Goal: Transaction & Acquisition: Purchase product/service

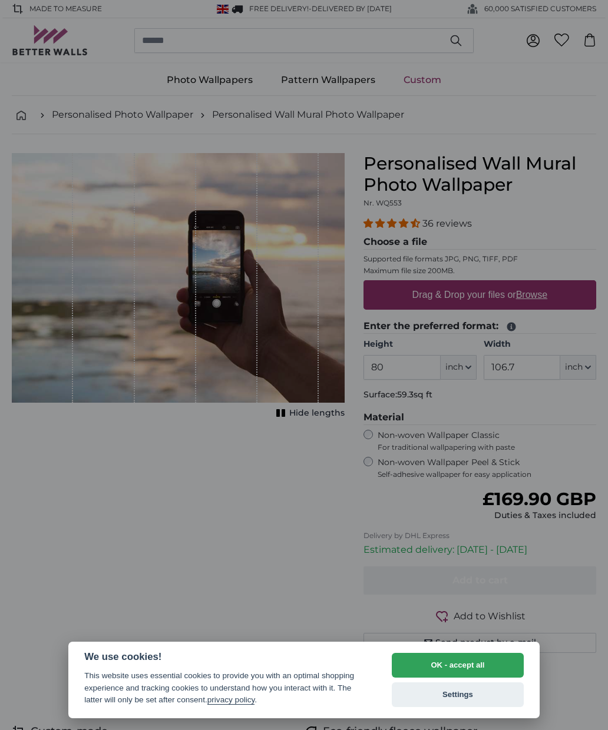
click at [447, 659] on button "OK - accept all" at bounding box center [458, 665] width 132 height 25
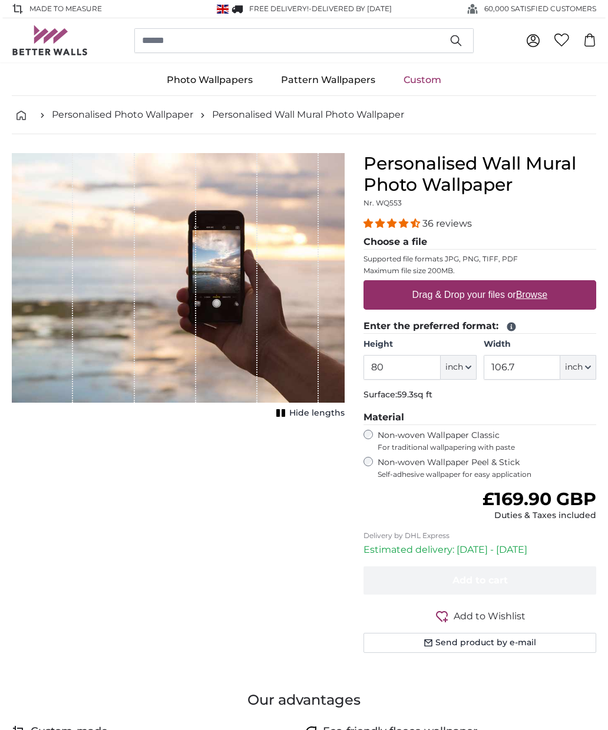
click at [472, 292] on label "Drag & Drop your files or Browse" at bounding box center [480, 295] width 144 height 24
click at [472, 284] on input "Drag & Drop your files or Browse" at bounding box center [479, 282] width 233 height 4
click at [495, 292] on label "Drag & Drop your files or Browse" at bounding box center [480, 295] width 144 height 24
click at [495, 284] on input "Drag & Drop your files or Browse" at bounding box center [479, 282] width 233 height 4
type input "**********"
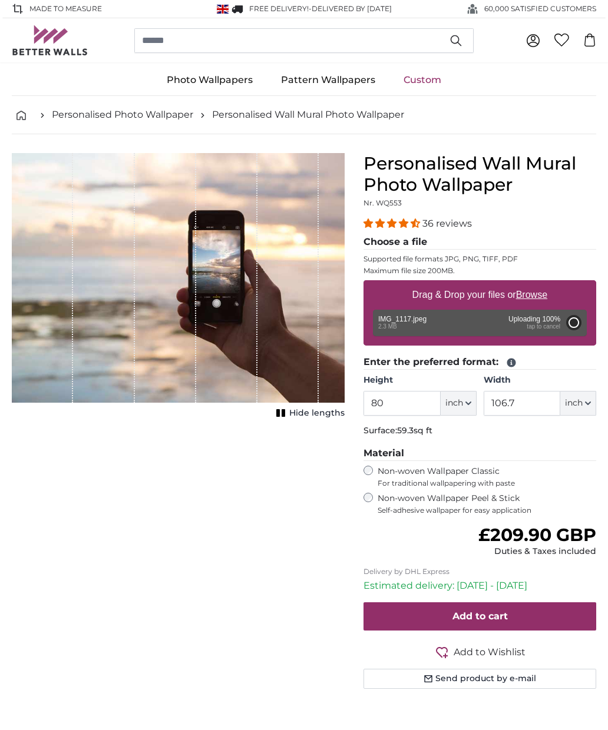
type input "70.1"
type input "128.9"
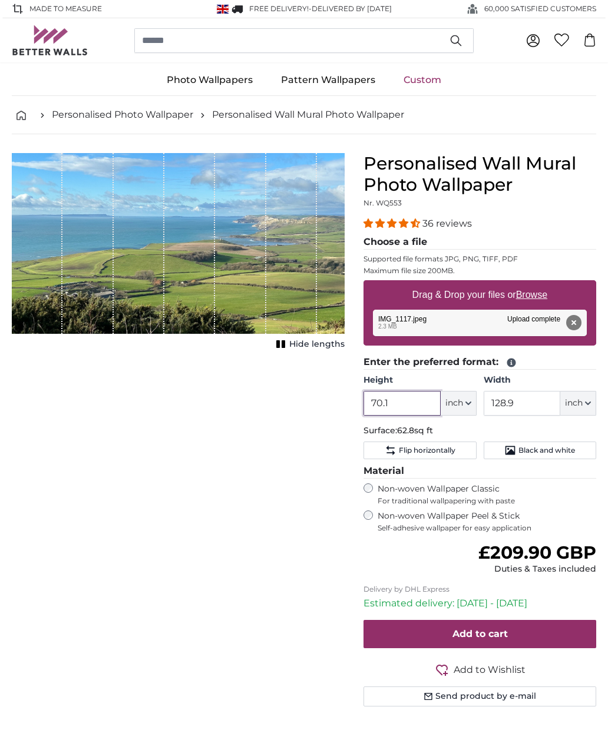
click at [386, 405] on input "70.1" at bounding box center [401, 403] width 77 height 25
type input "7"
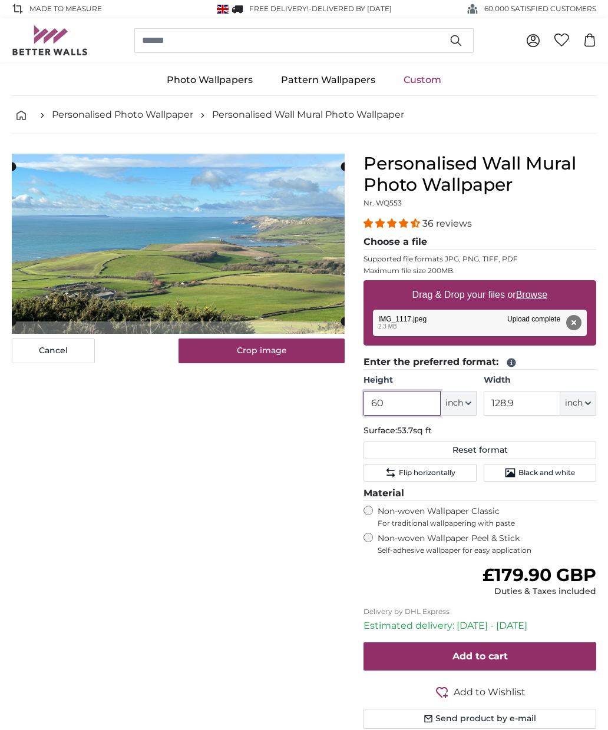
type input "60"
click at [522, 402] on input "128.9" at bounding box center [522, 403] width 77 height 25
type input "1"
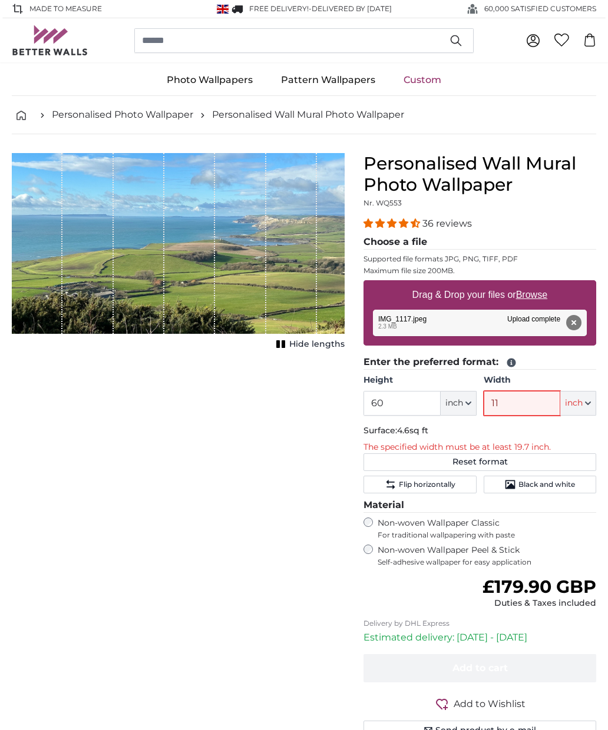
type input "119"
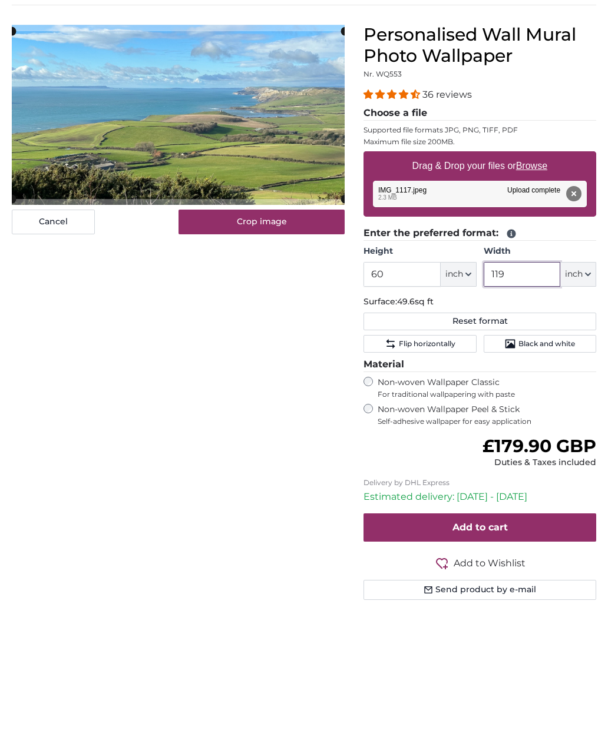
type input "119"
click at [389, 391] on input "60" at bounding box center [401, 403] width 77 height 25
type input "6"
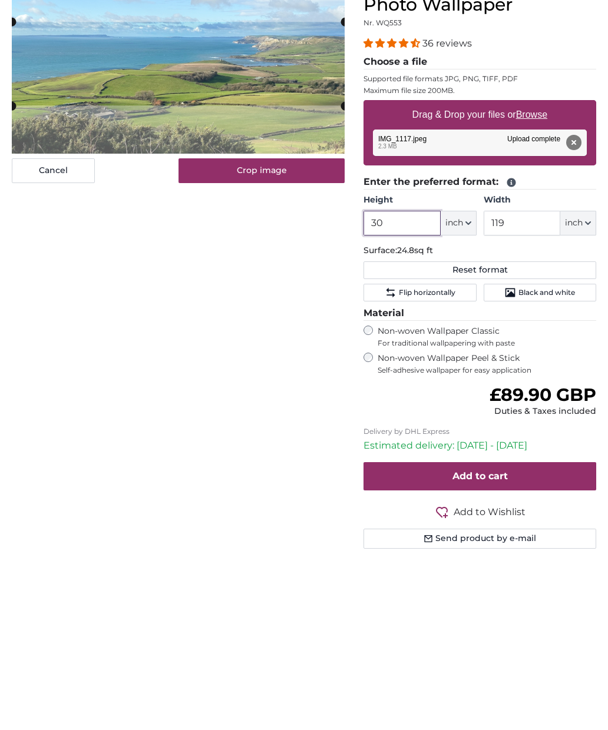
type input "3"
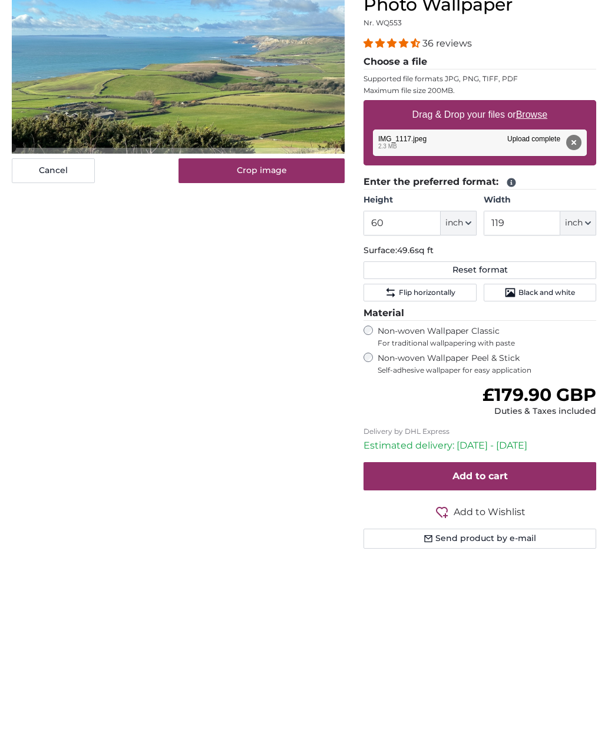
click at [473, 442] on button "Reset format" at bounding box center [479, 451] width 233 height 18
type input "70.1"
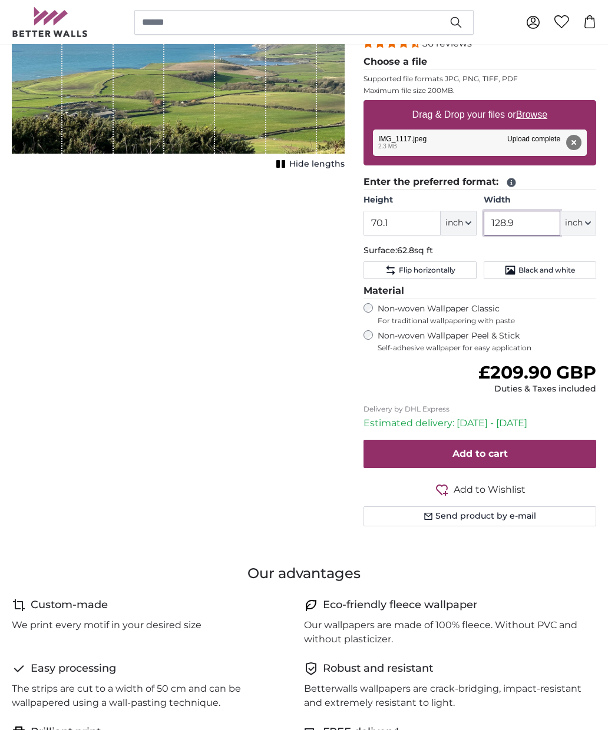
click at [508, 227] on input "128.9" at bounding box center [522, 223] width 77 height 25
click at [515, 224] on input "129" at bounding box center [522, 223] width 77 height 25
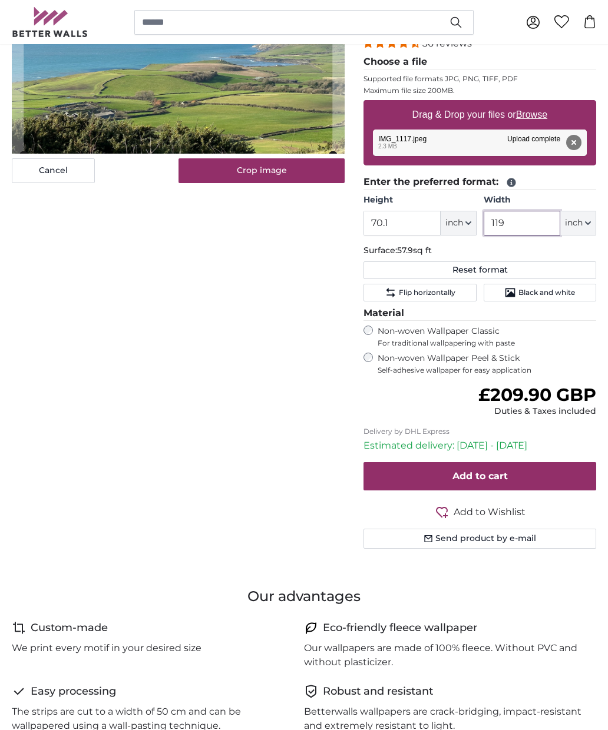
type input "119"
click at [392, 219] on input "70.1" at bounding box center [401, 223] width 77 height 25
type input "7"
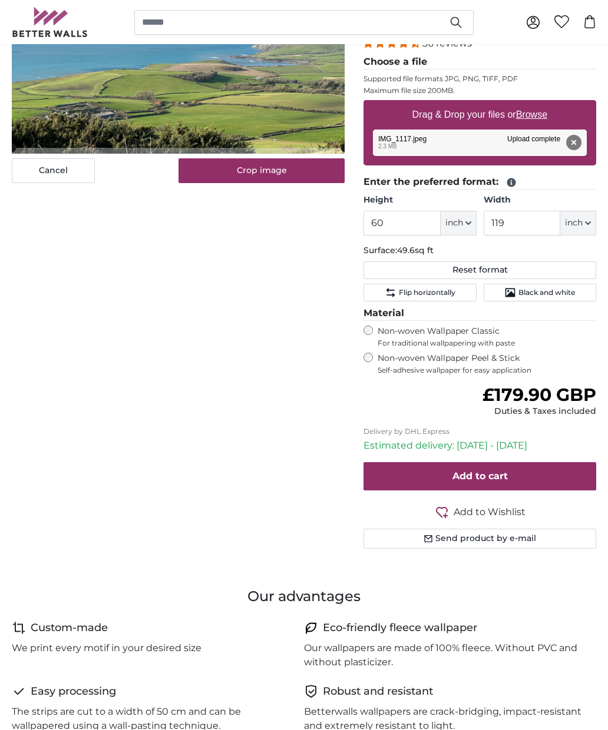
click at [480, 267] on button "Reset format" at bounding box center [479, 271] width 233 height 18
type input "70.1"
type input "128.9"
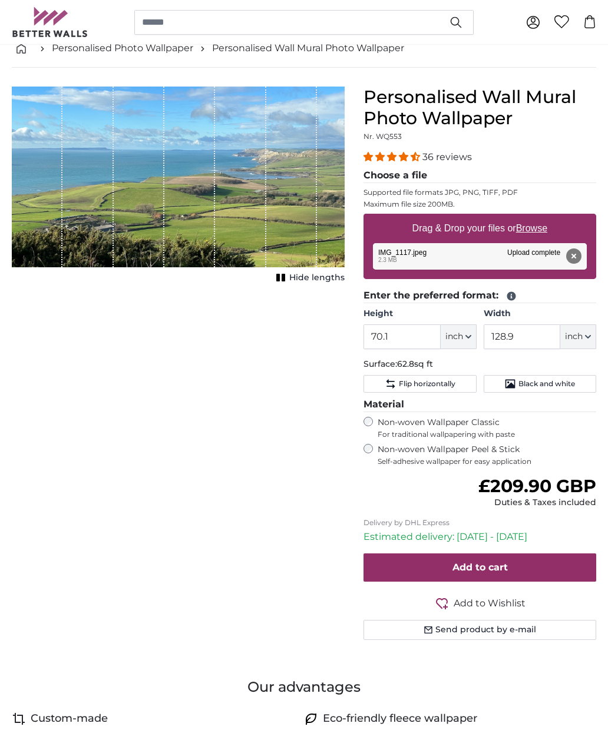
scroll to position [66, 0]
click at [396, 337] on input "70.1" at bounding box center [401, 337] width 77 height 25
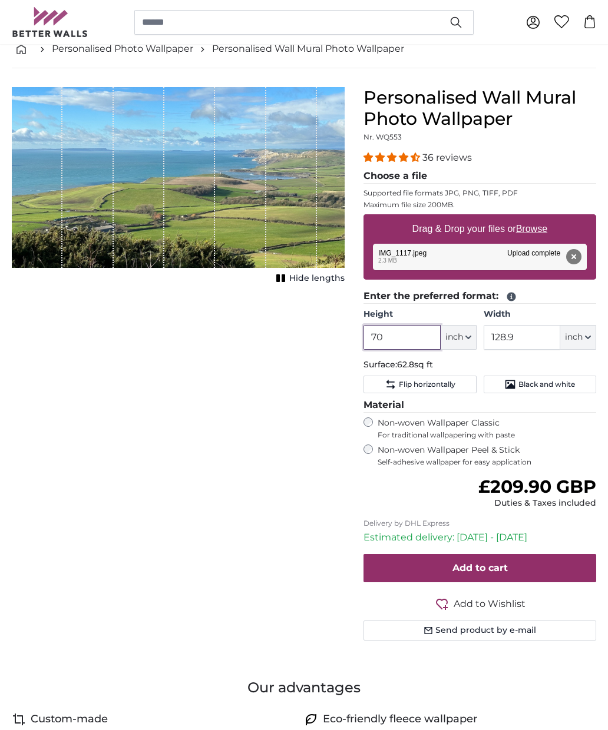
type input "7"
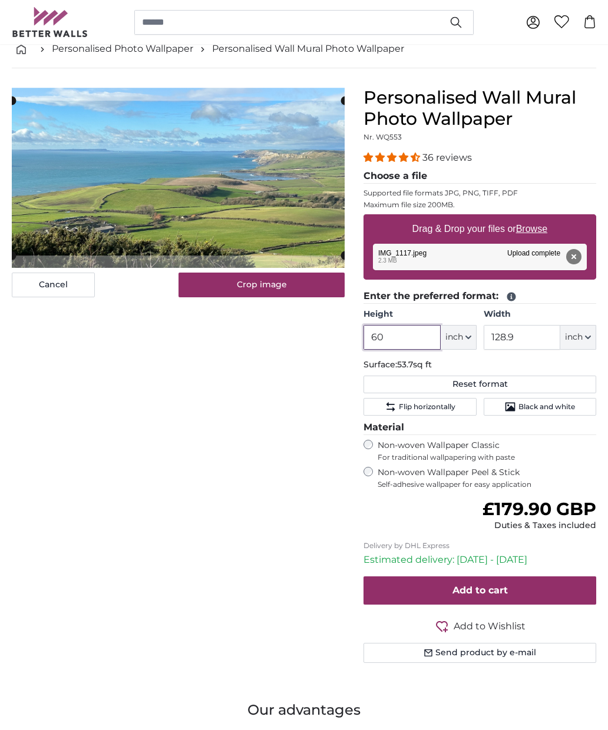
type input "60"
click at [267, 292] on button "Crop image" at bounding box center [261, 285] width 167 height 25
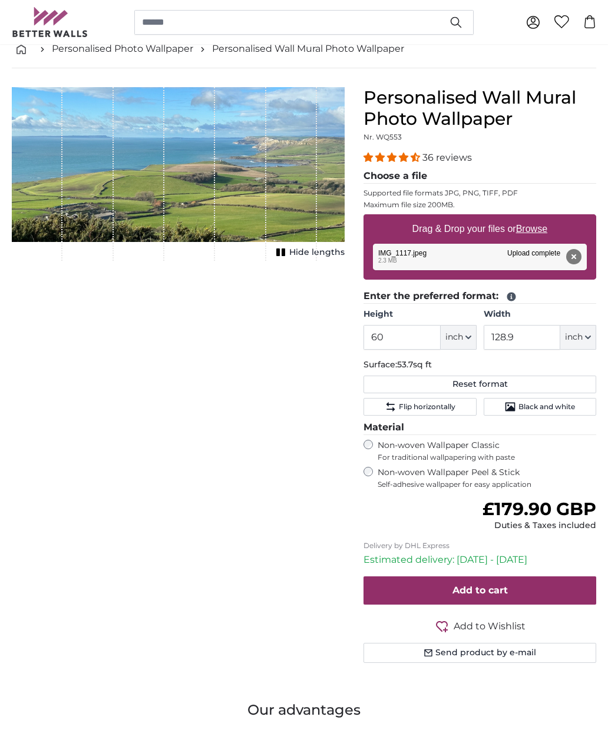
scroll to position [67, 0]
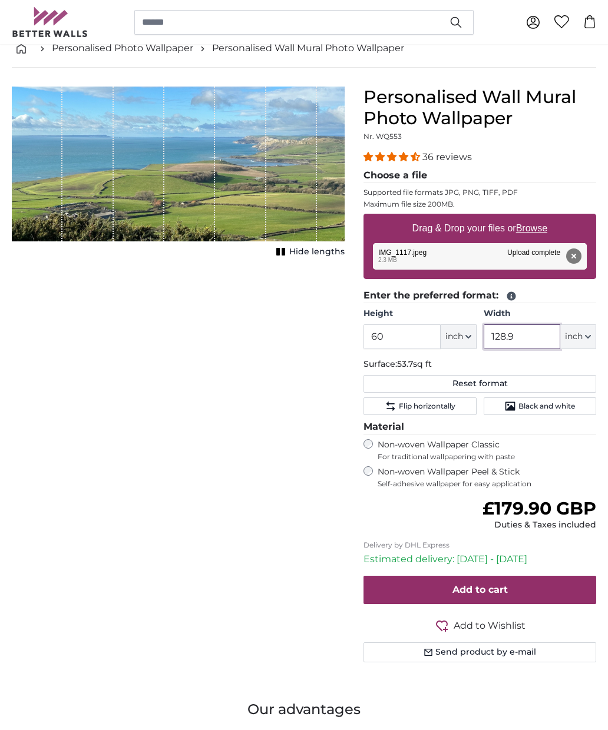
click at [514, 335] on input "128.9" at bounding box center [522, 337] width 77 height 25
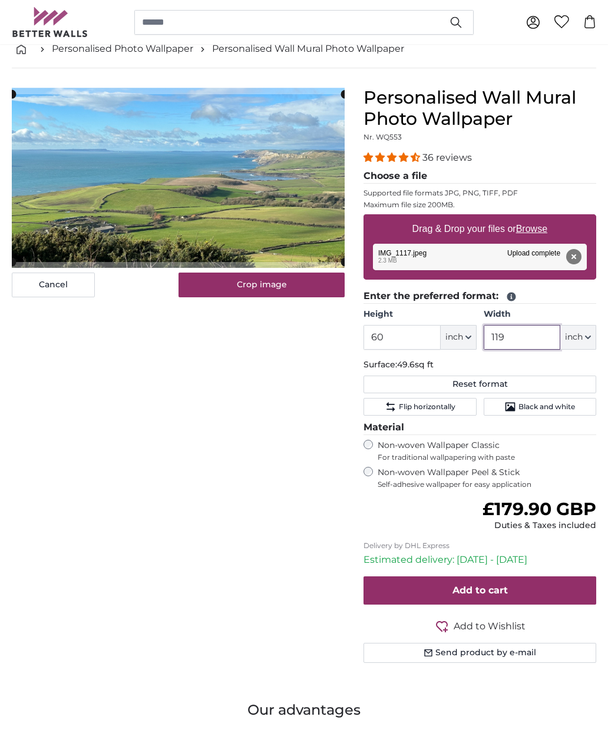
type input "119"
click at [283, 286] on button "Crop image" at bounding box center [261, 285] width 167 height 25
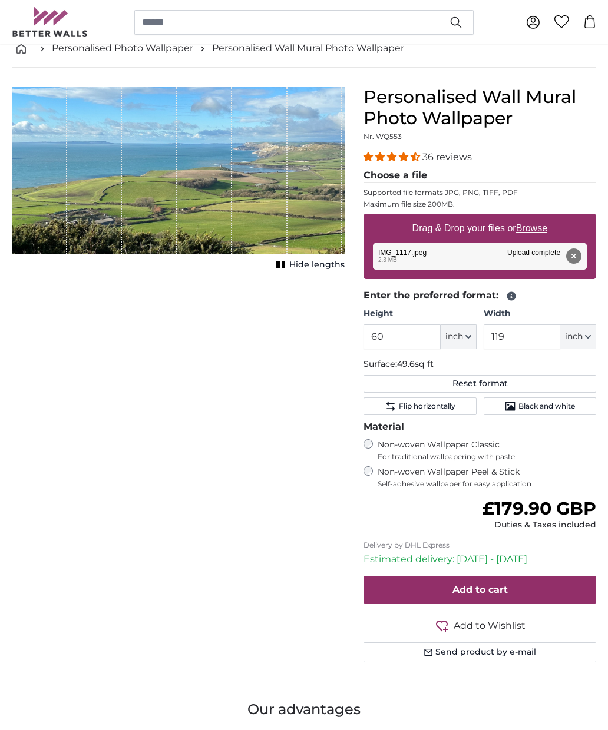
click at [488, 624] on span "Add to Wishlist" at bounding box center [490, 626] width 72 height 14
click at [494, 649] on button "Send product by e-mail" at bounding box center [479, 653] width 233 height 20
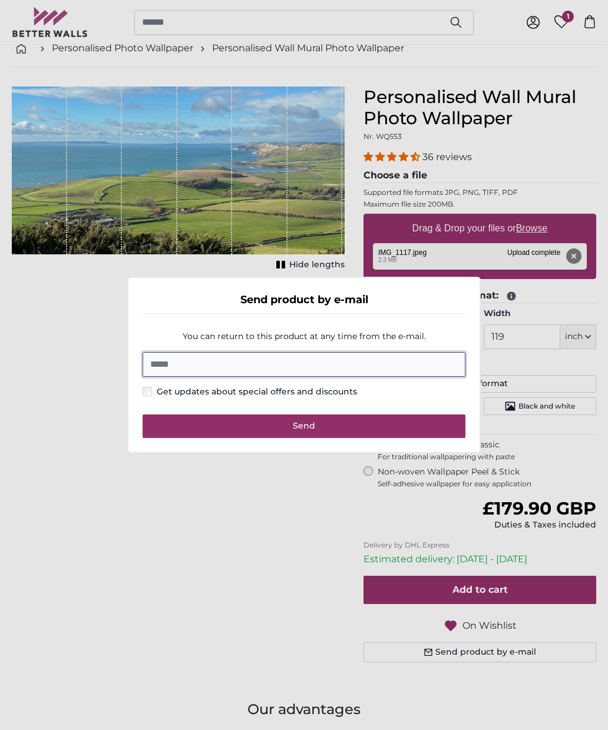
scroll to position [66, 0]
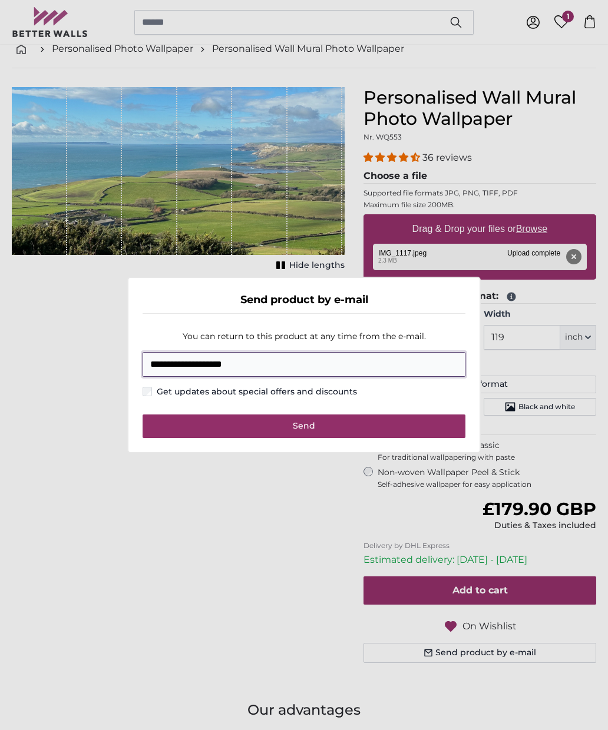
click at [214, 362] on input "**********" at bounding box center [304, 364] width 323 height 25
type input "**********"
click at [127, 381] on dialog "**********" at bounding box center [303, 365] width 353 height 177
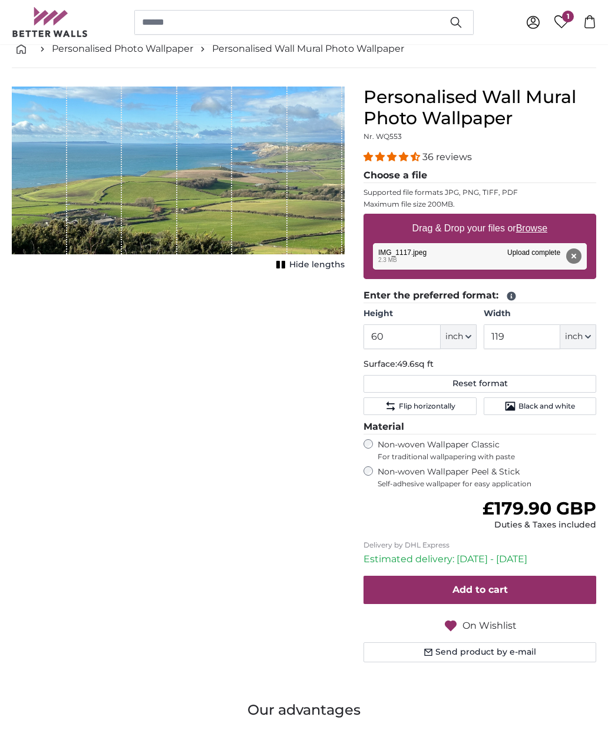
scroll to position [67, 0]
